Goal: Task Accomplishment & Management: Complete application form

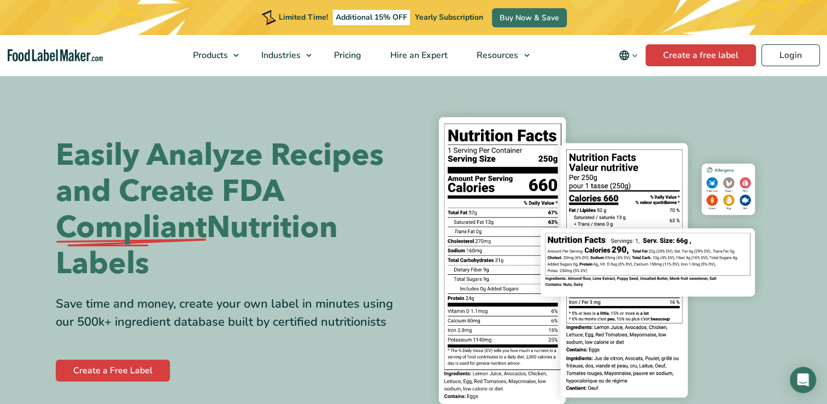
click at [548, 109] on img at bounding box center [597, 260] width 350 height 320
click at [674, 48] on link "Create a free label" at bounding box center [701, 55] width 110 height 22
